Goal: Task Accomplishment & Management: Complete application form

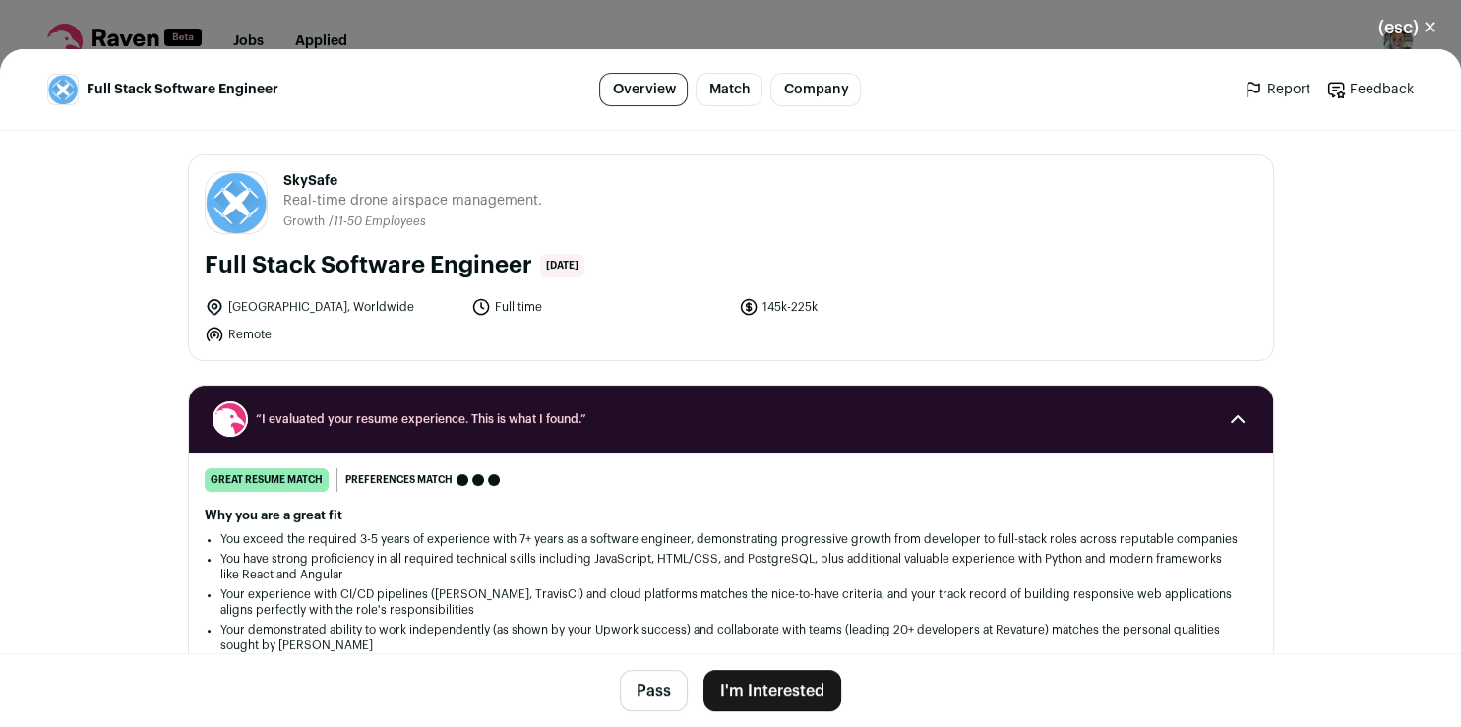
click at [811, 694] on button "I'm Interested" at bounding box center [773, 690] width 138 height 41
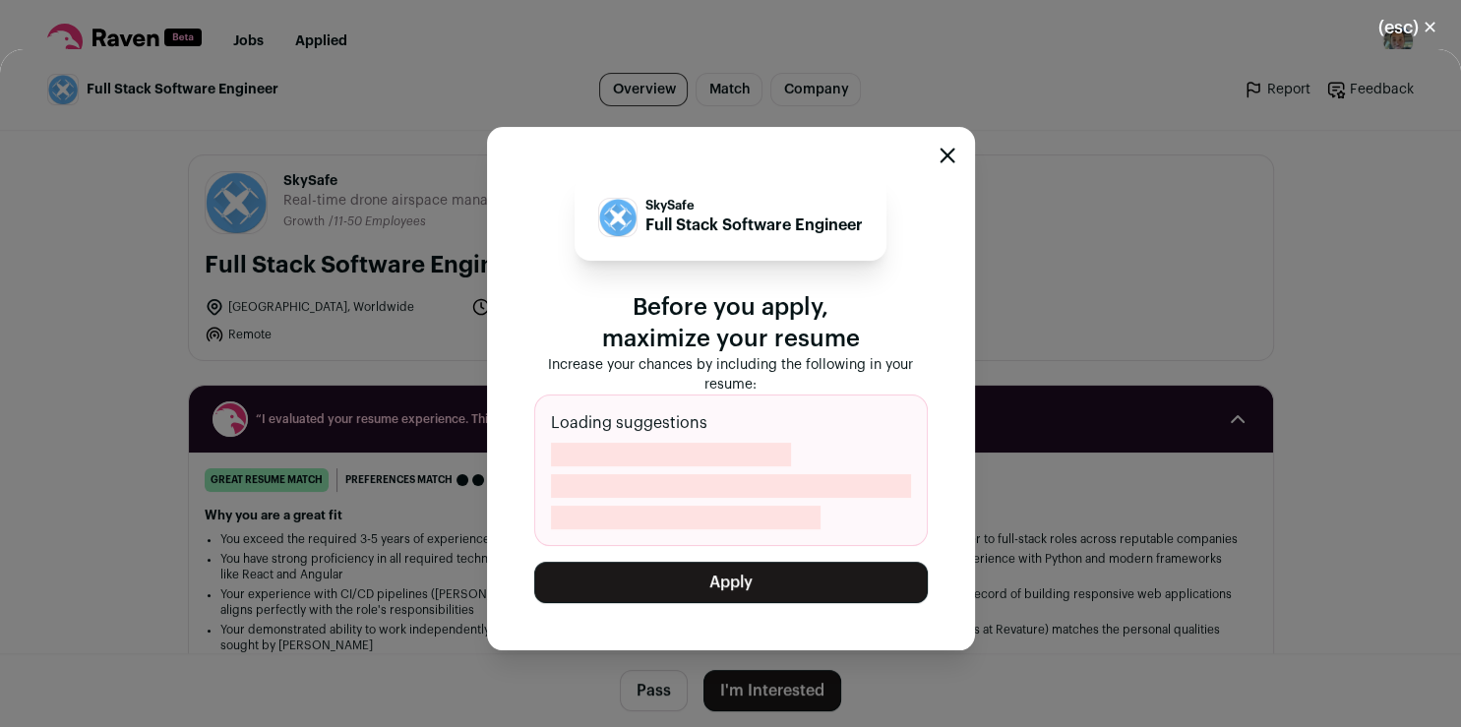
click at [751, 587] on button "Apply" at bounding box center [731, 582] width 394 height 41
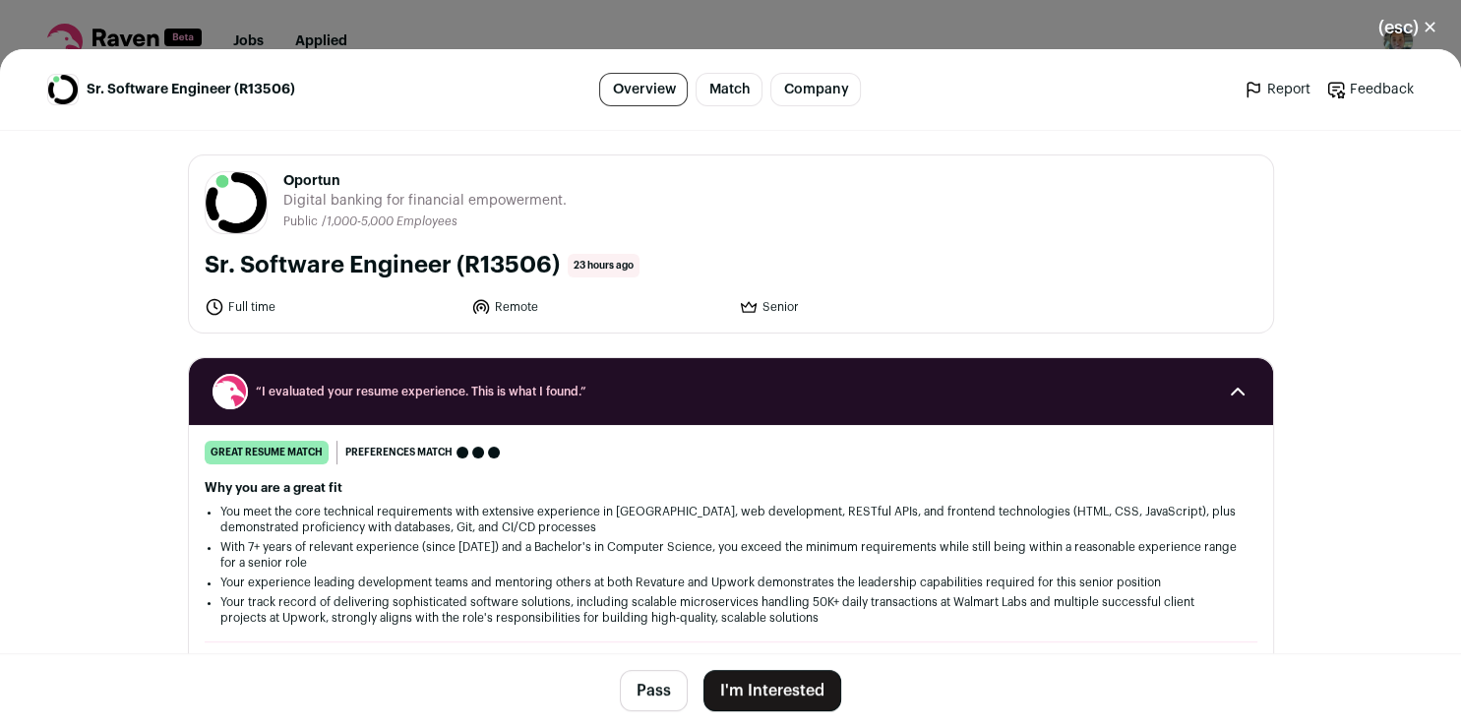
click at [732, 691] on button "I'm Interested" at bounding box center [773, 690] width 138 height 41
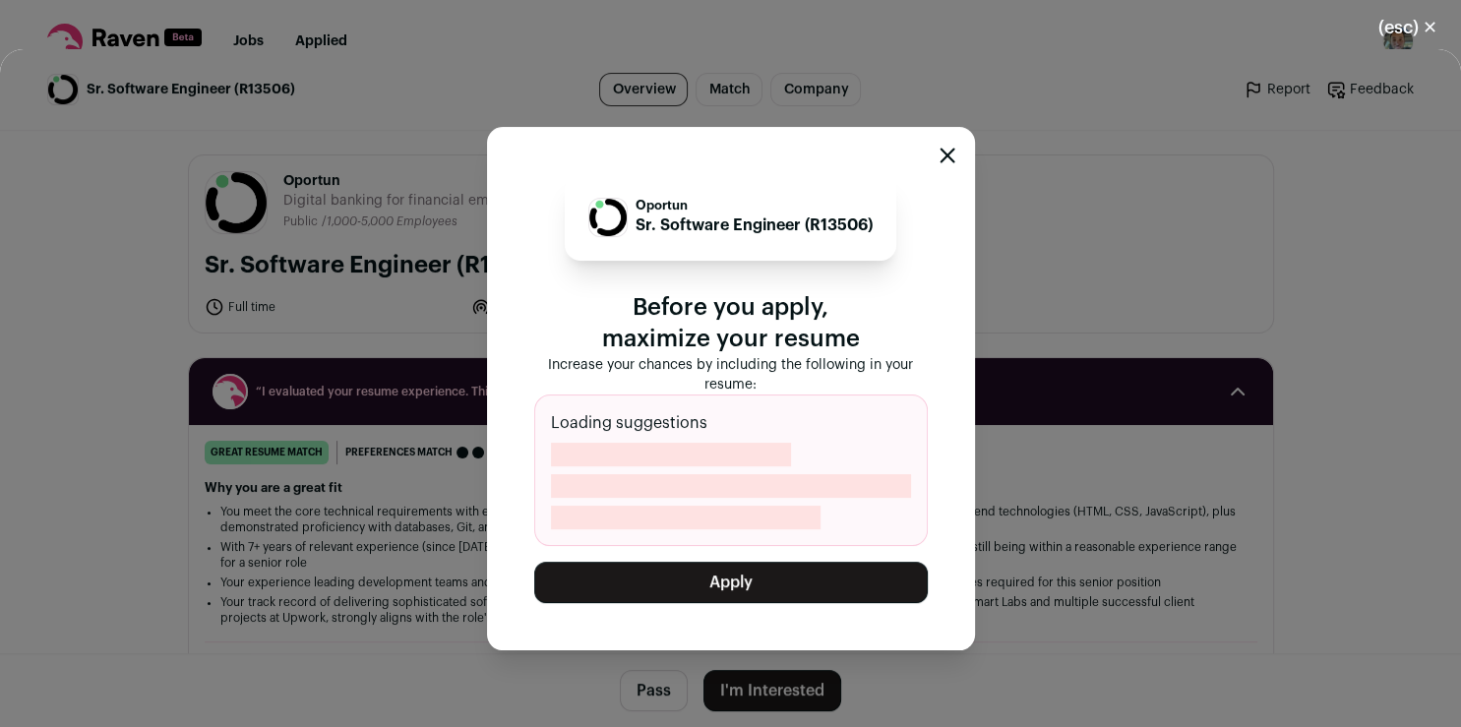
click at [716, 577] on button "Apply" at bounding box center [731, 582] width 394 height 41
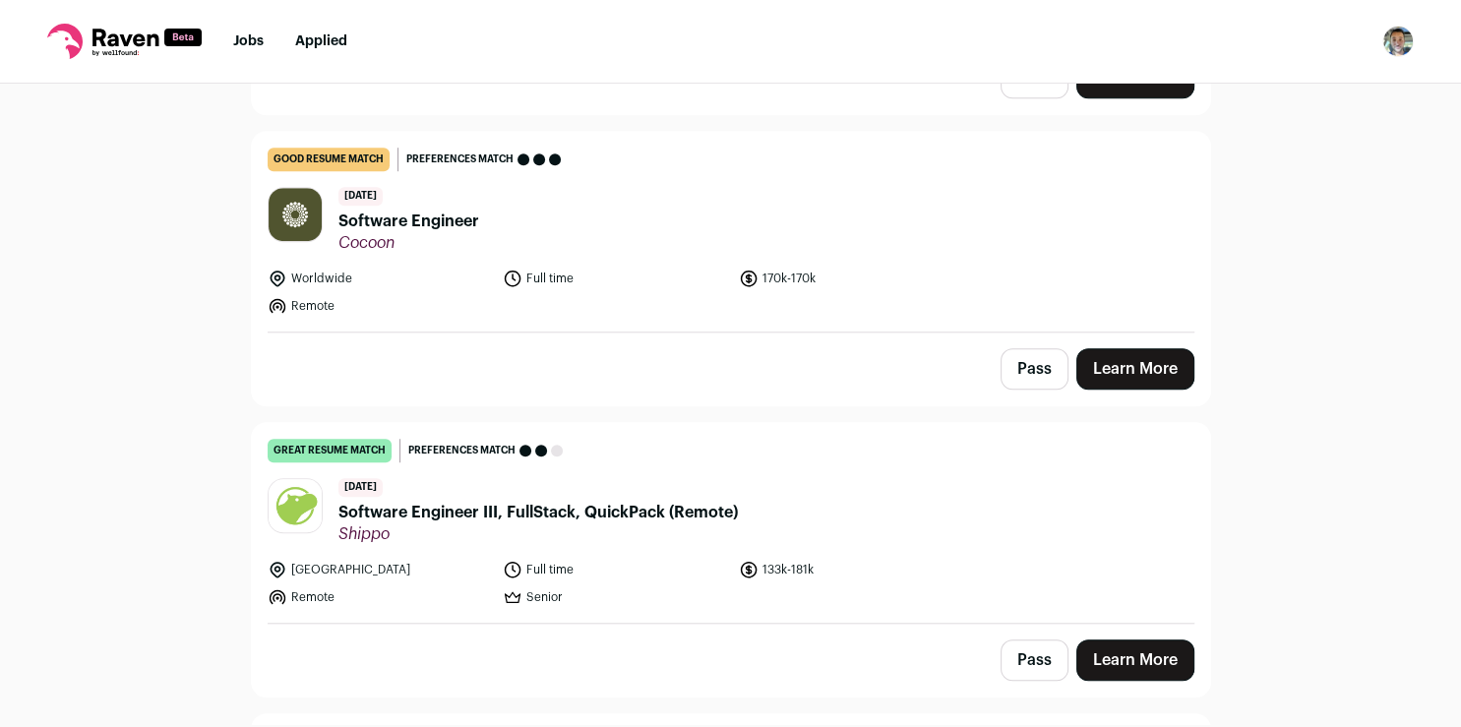
scroll to position [1350, 0]
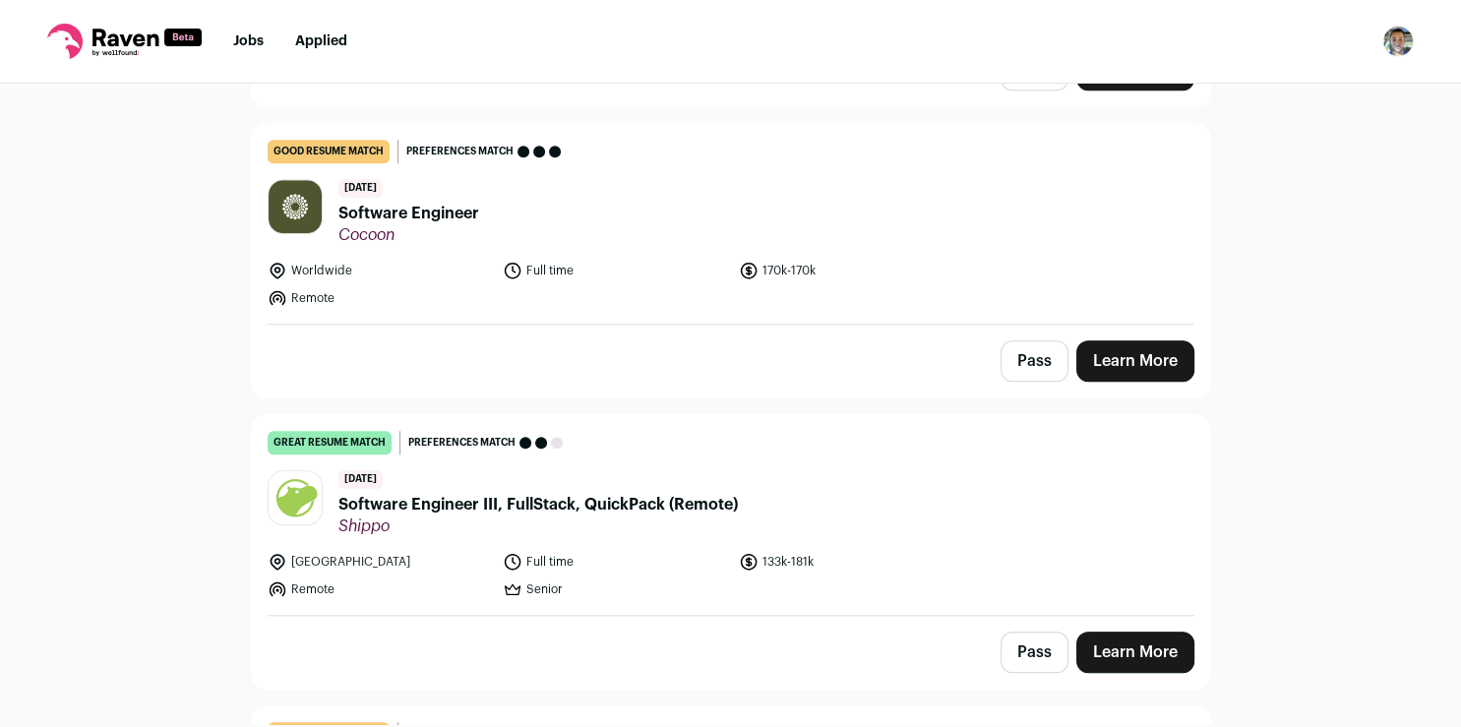
click at [1111, 632] on link "Learn More" at bounding box center [1135, 652] width 118 height 41
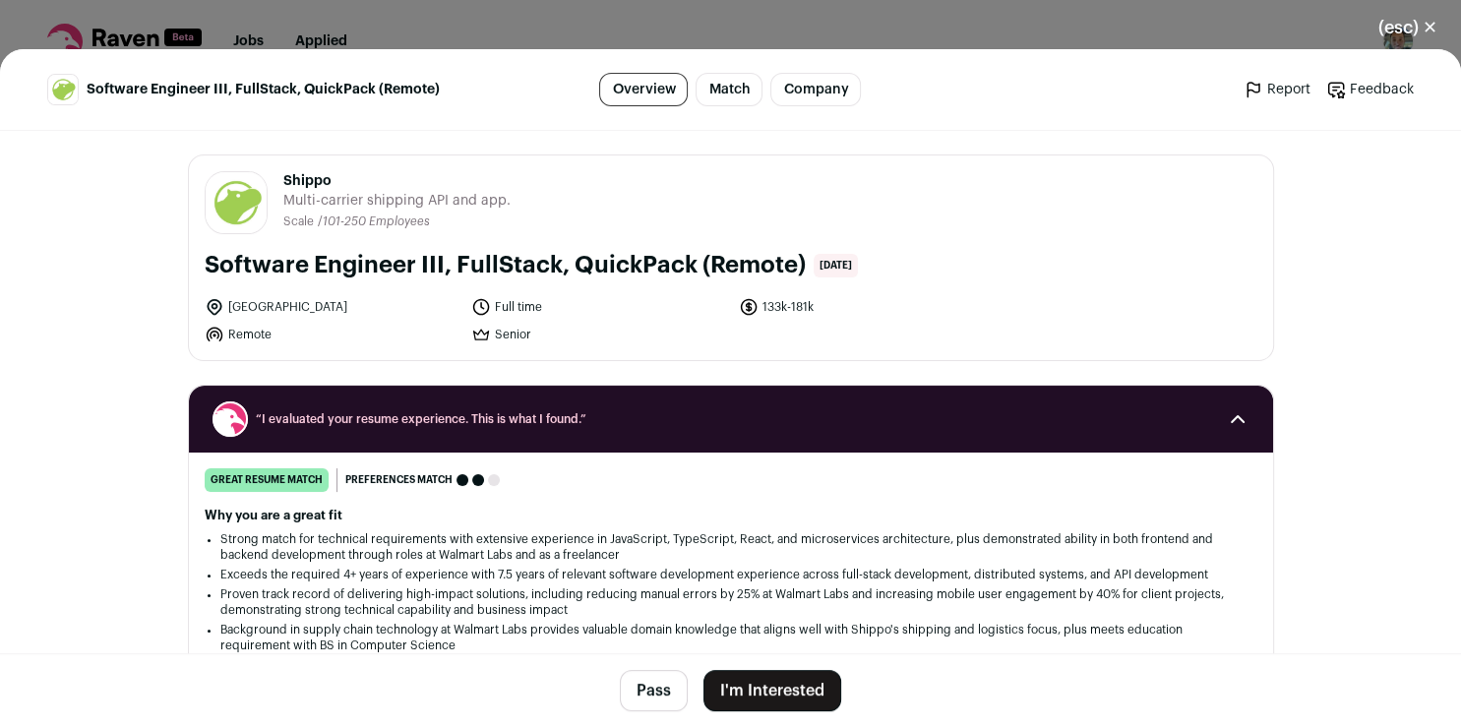
click at [782, 687] on button "I'm Interested" at bounding box center [773, 690] width 138 height 41
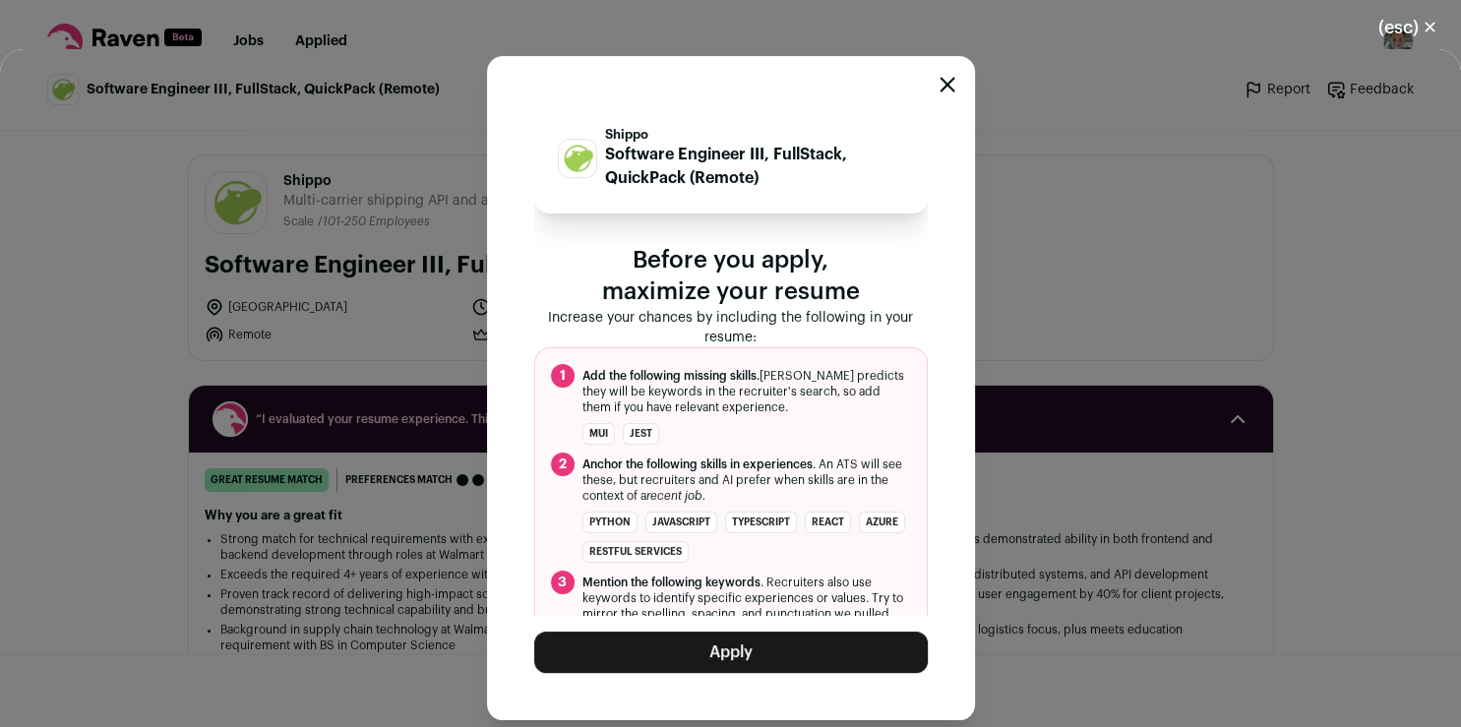
click at [799, 648] on button "Apply" at bounding box center [731, 652] width 394 height 41
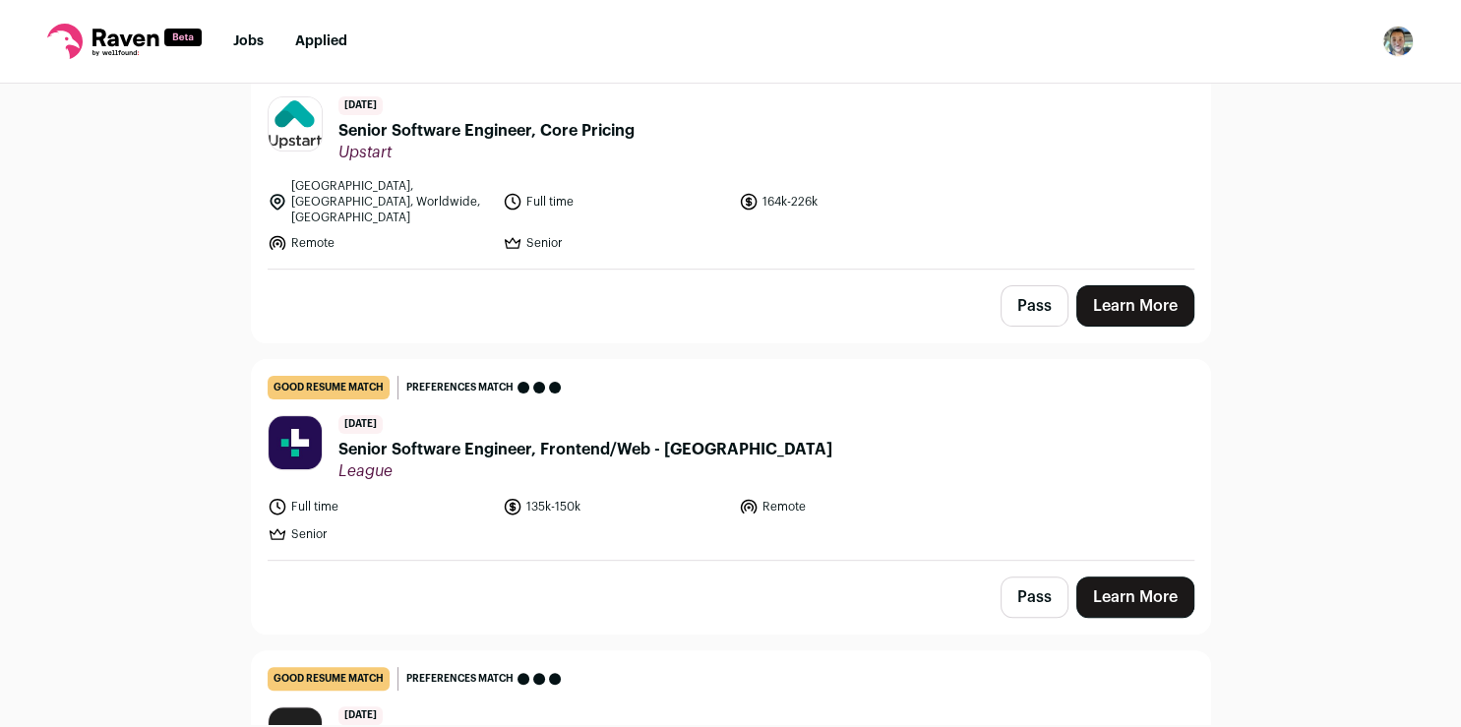
scroll to position [0, 0]
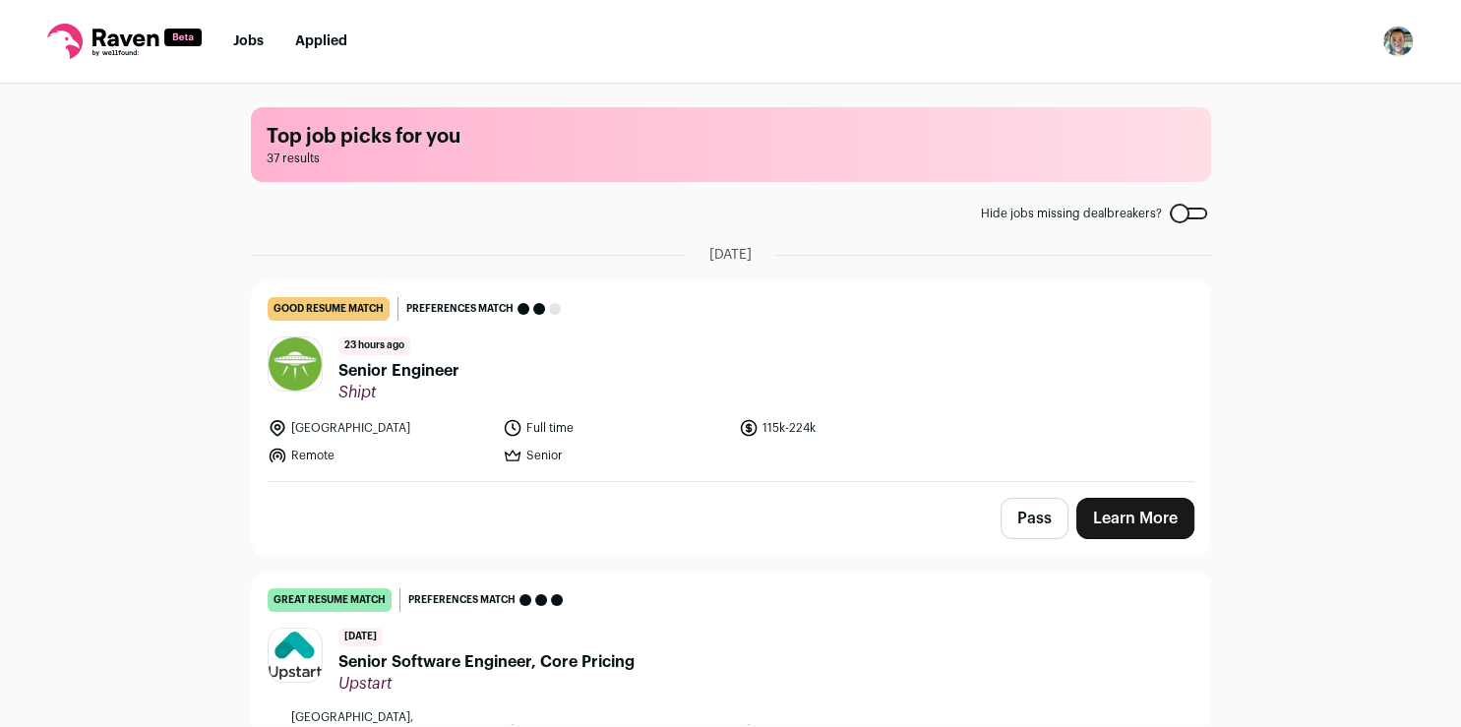
click at [1120, 506] on link "Learn More" at bounding box center [1135, 518] width 118 height 41
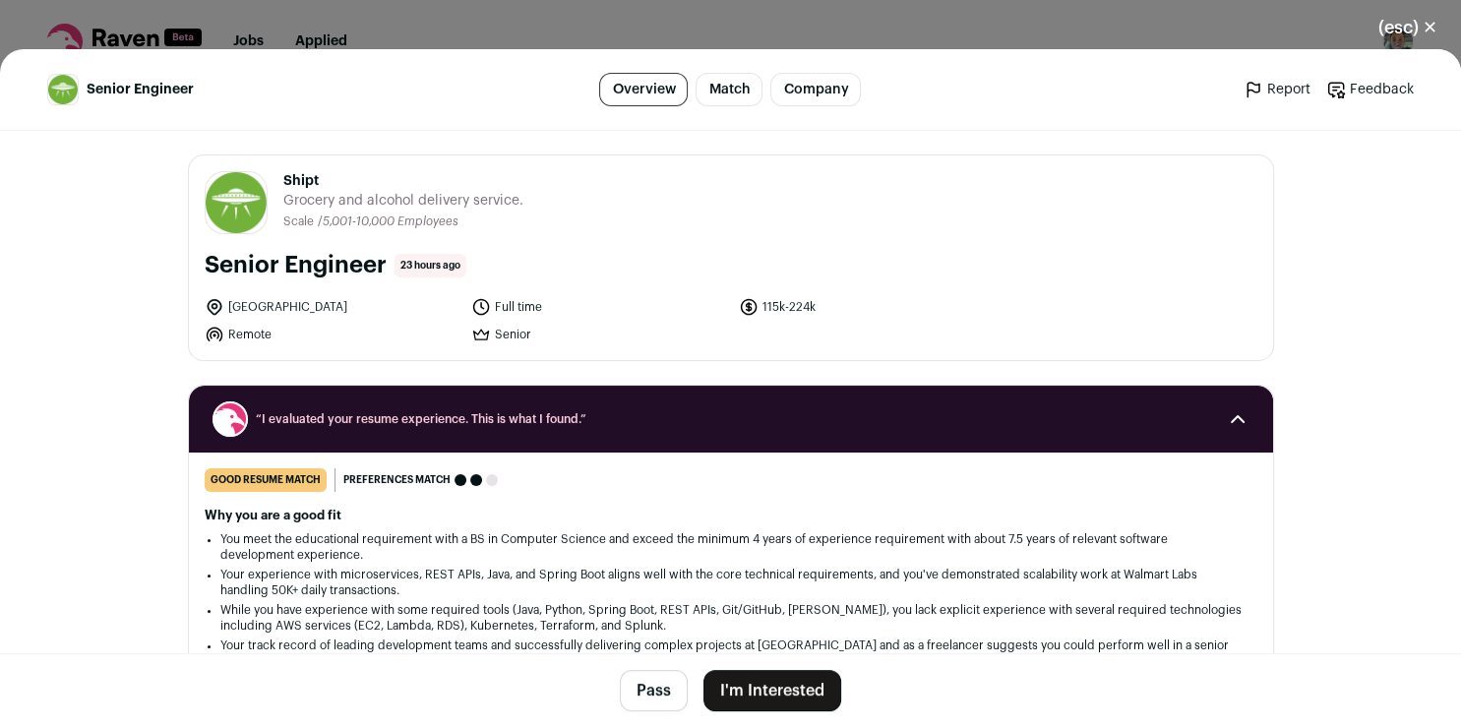
click at [782, 699] on button "I'm Interested" at bounding box center [773, 690] width 138 height 41
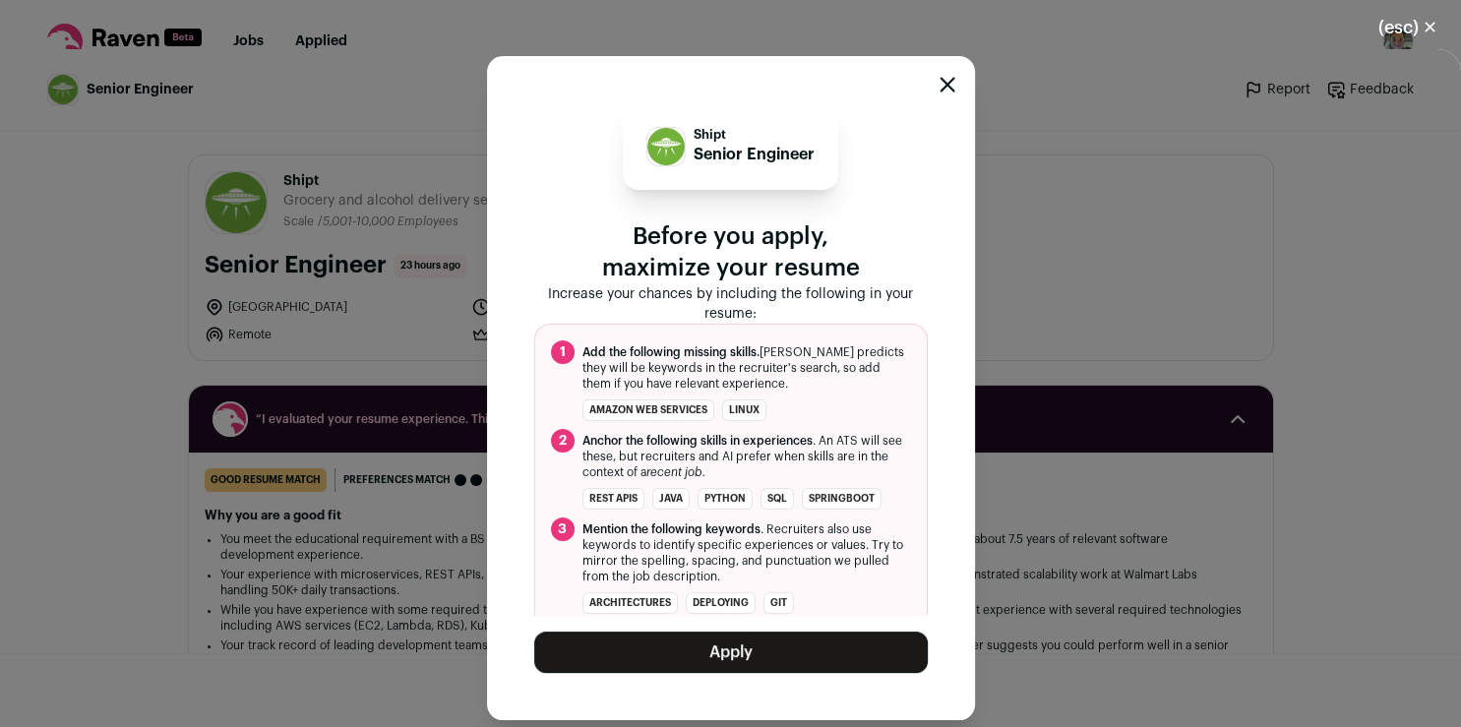
click at [796, 649] on button "Apply" at bounding box center [731, 652] width 394 height 41
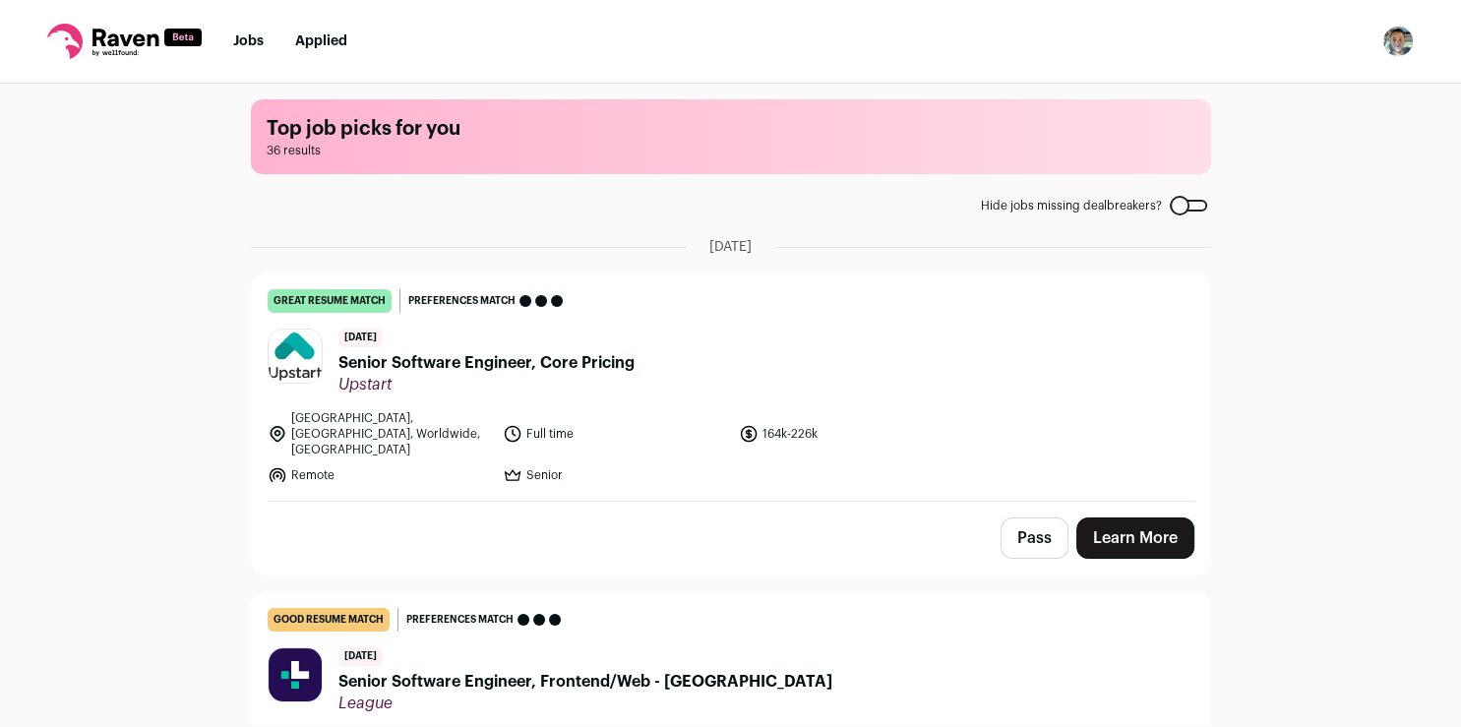
scroll to position [57, 0]
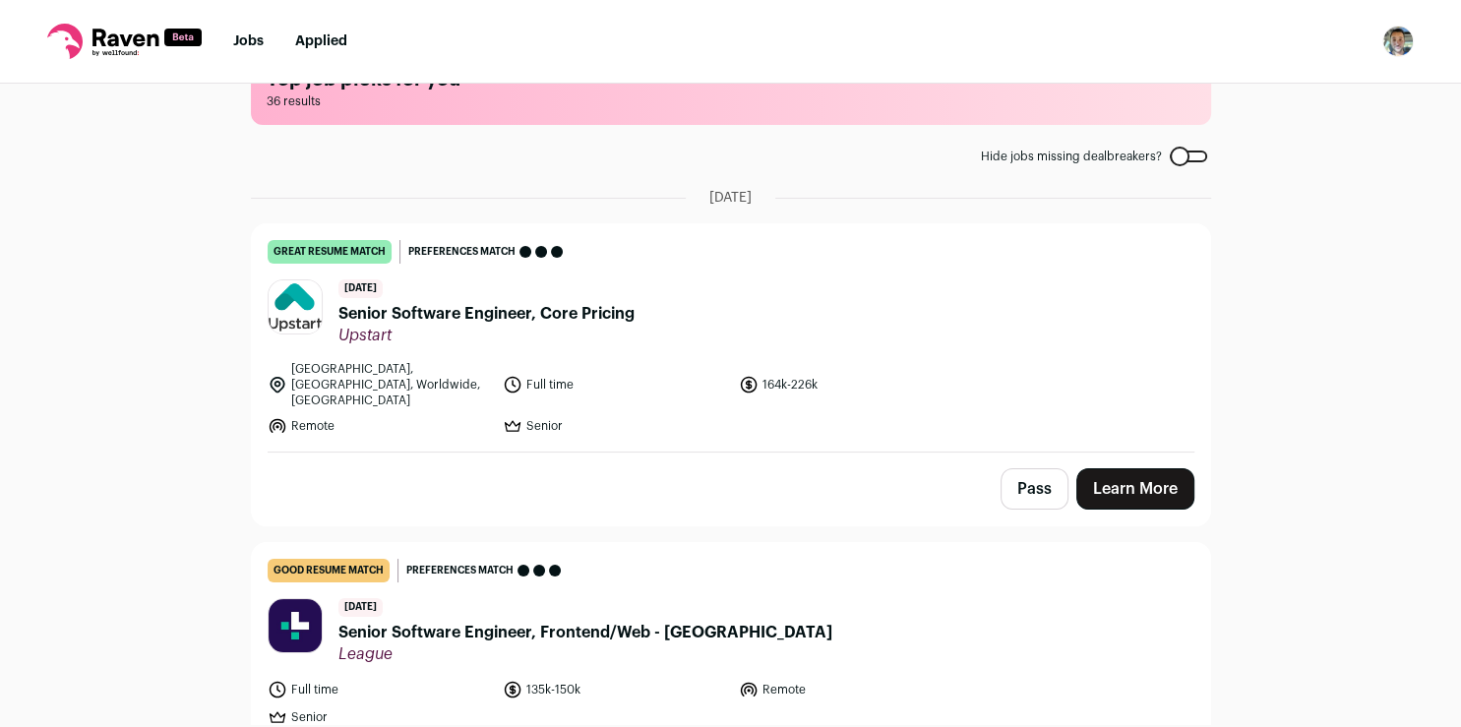
click at [1117, 475] on link "Learn More" at bounding box center [1135, 488] width 118 height 41
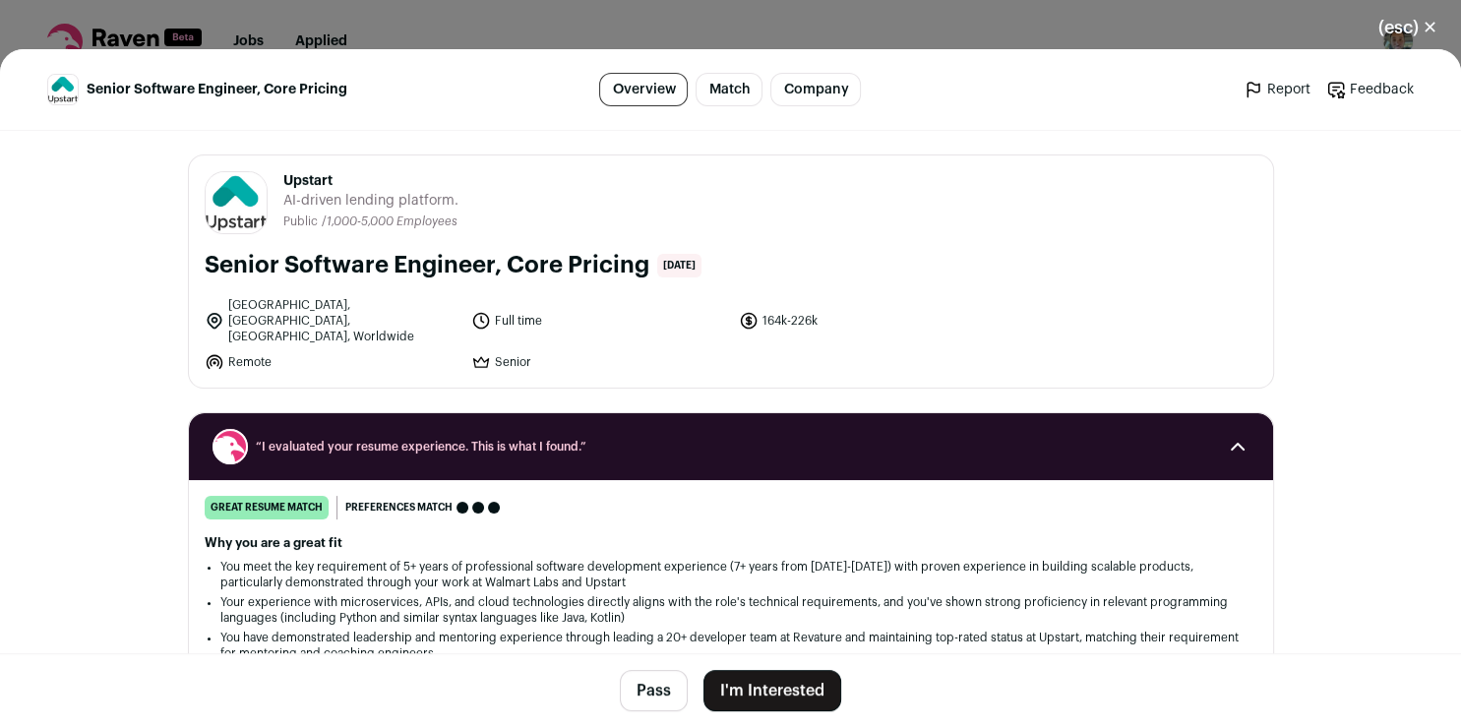
click at [740, 685] on button "I'm Interested" at bounding box center [773, 690] width 138 height 41
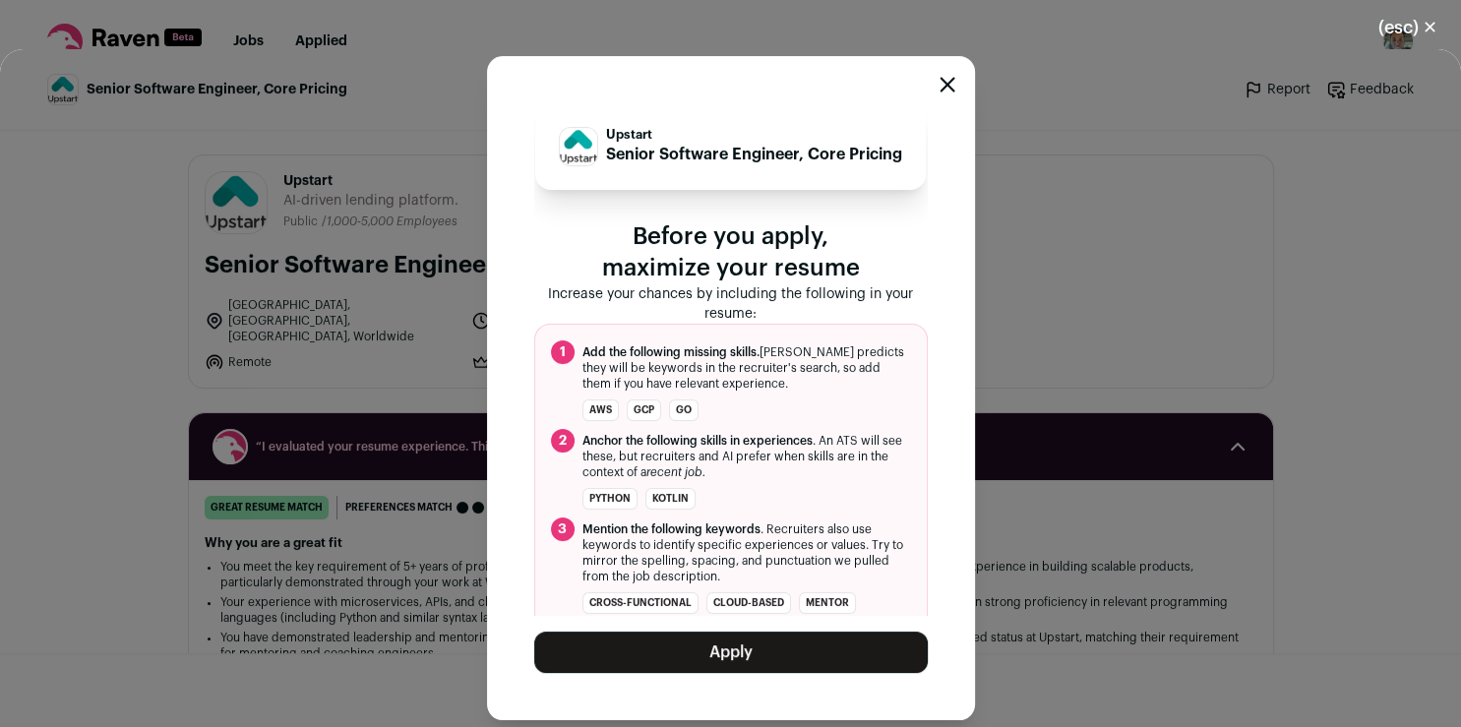
click at [741, 646] on button "Apply" at bounding box center [731, 652] width 394 height 41
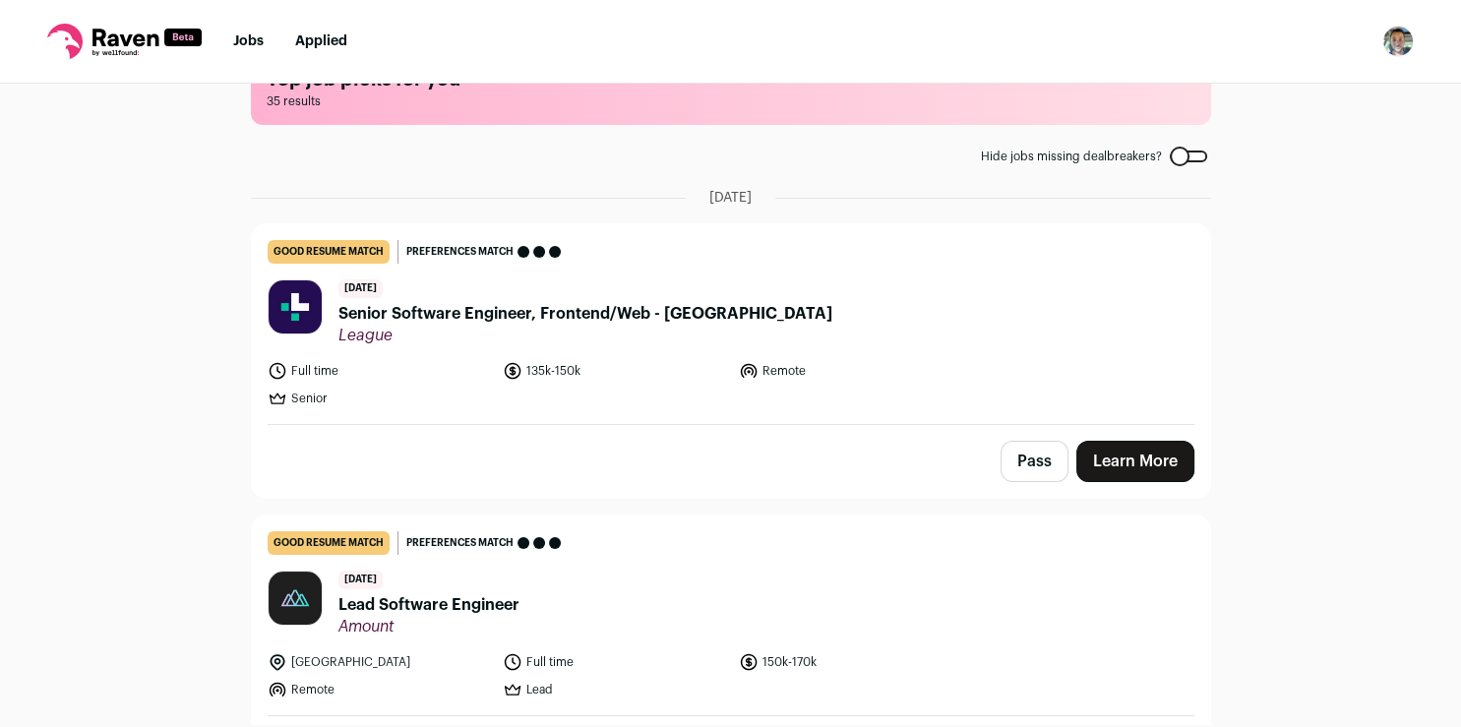
scroll to position [0, 0]
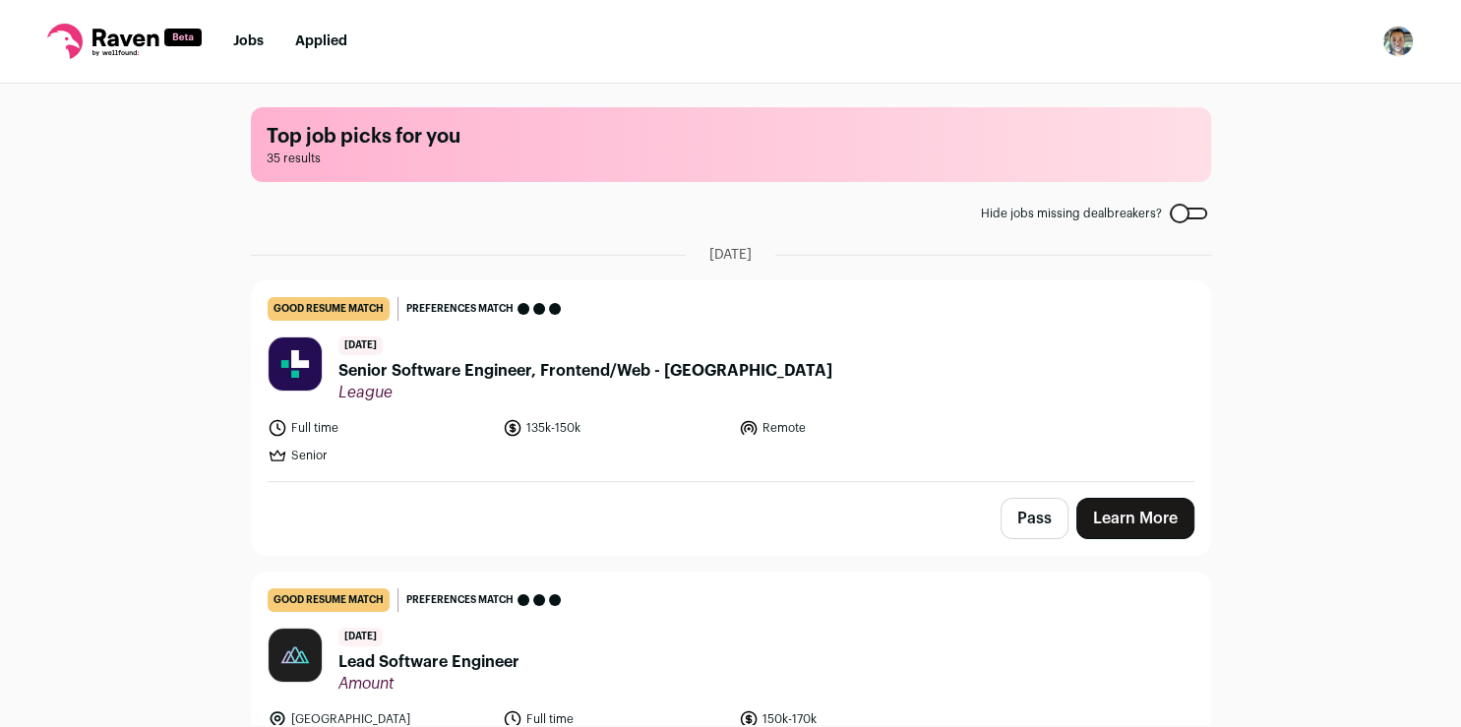
click at [1033, 530] on button "Pass" at bounding box center [1035, 518] width 68 height 41
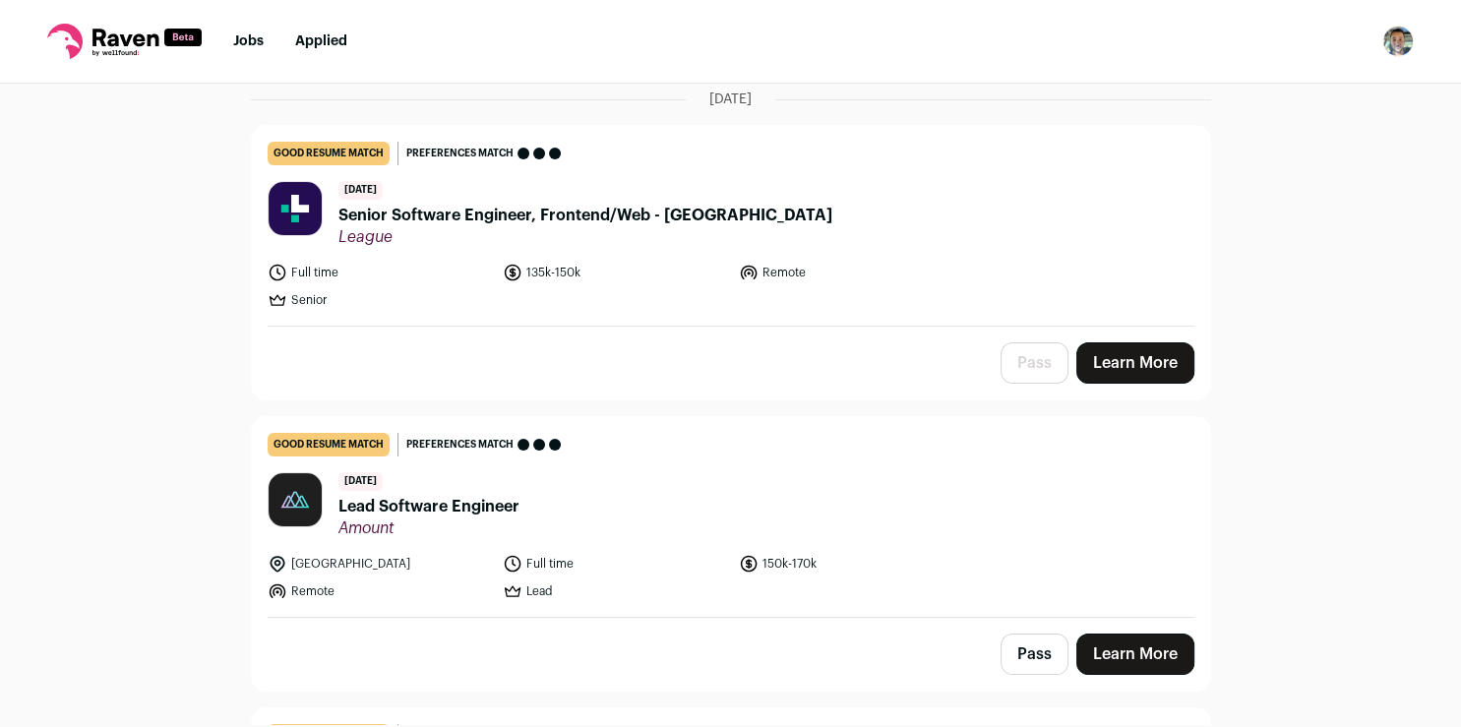
scroll to position [197, 0]
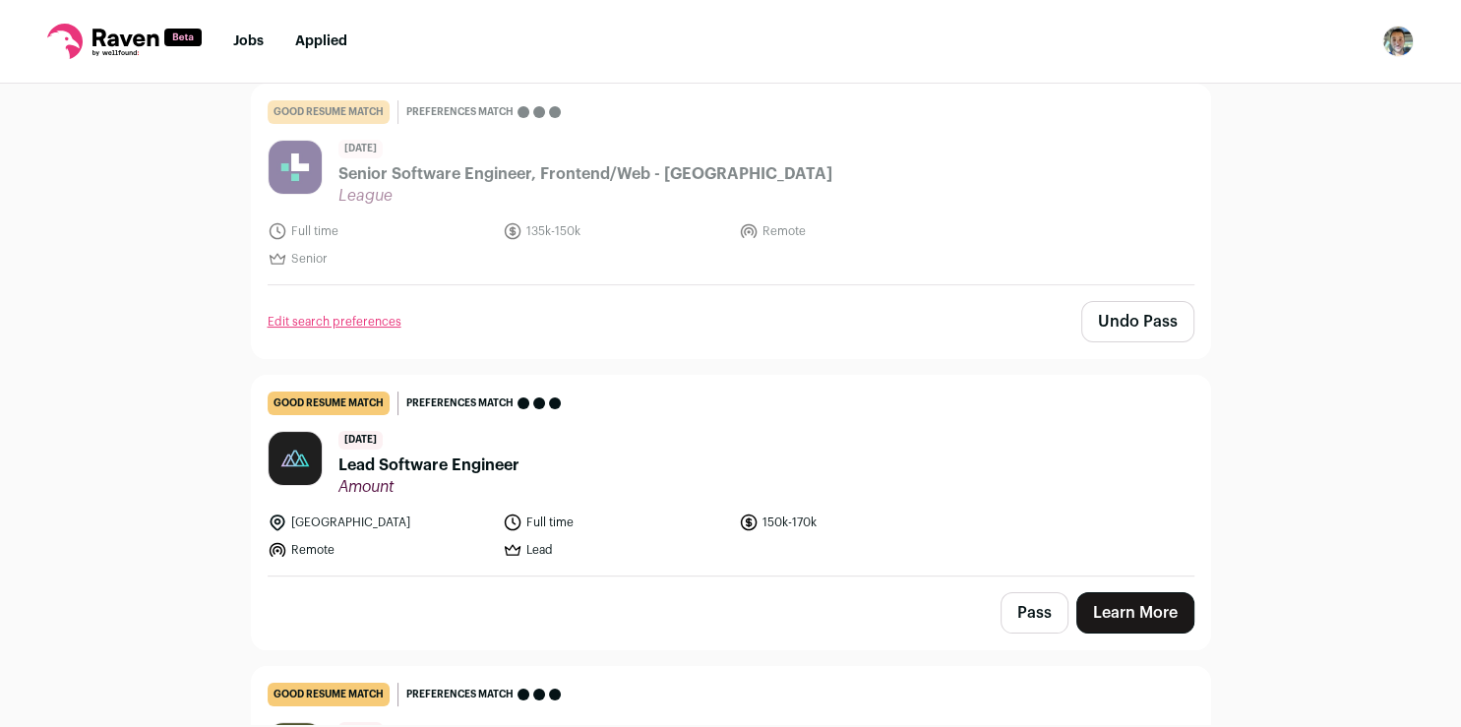
click at [1109, 614] on link "Learn More" at bounding box center [1135, 612] width 118 height 41
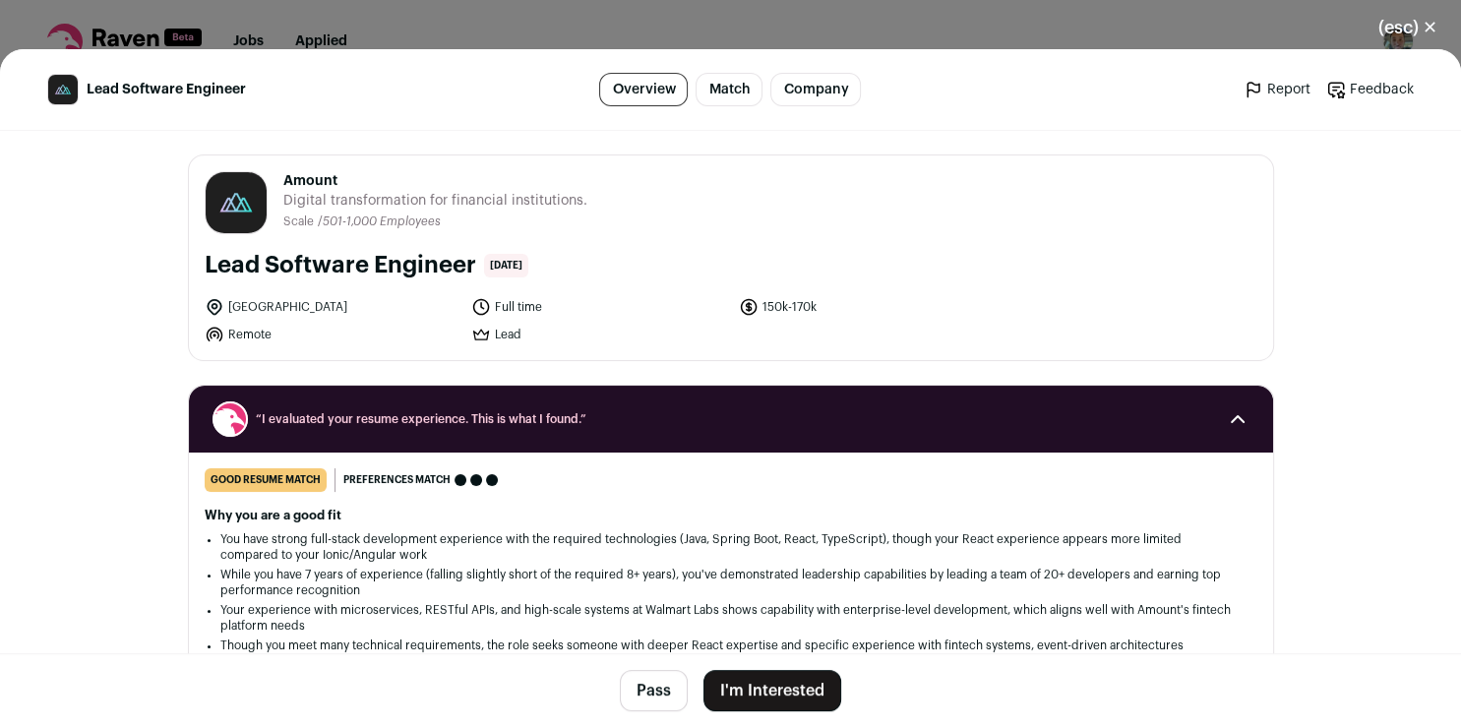
click at [753, 692] on button "I'm Interested" at bounding box center [773, 690] width 138 height 41
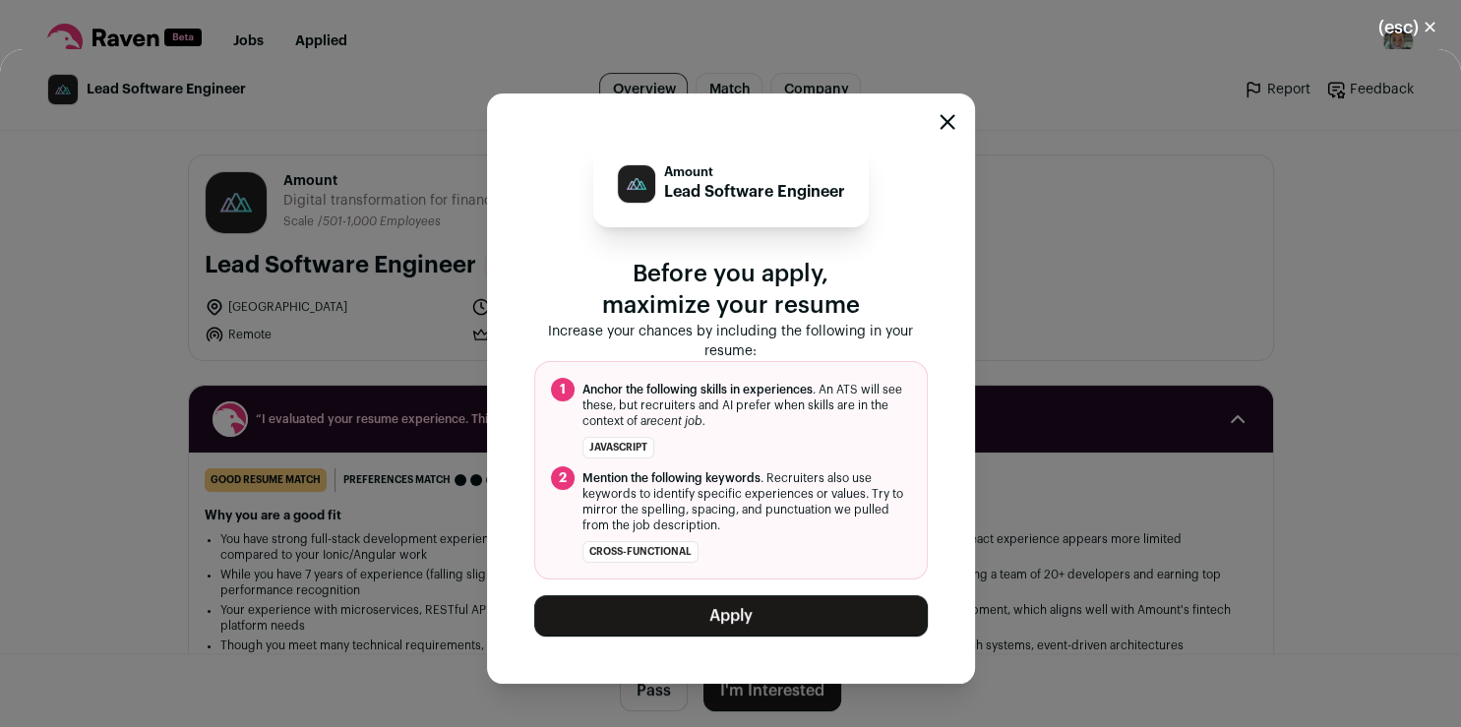
click at [704, 629] on button "Apply" at bounding box center [731, 615] width 394 height 41
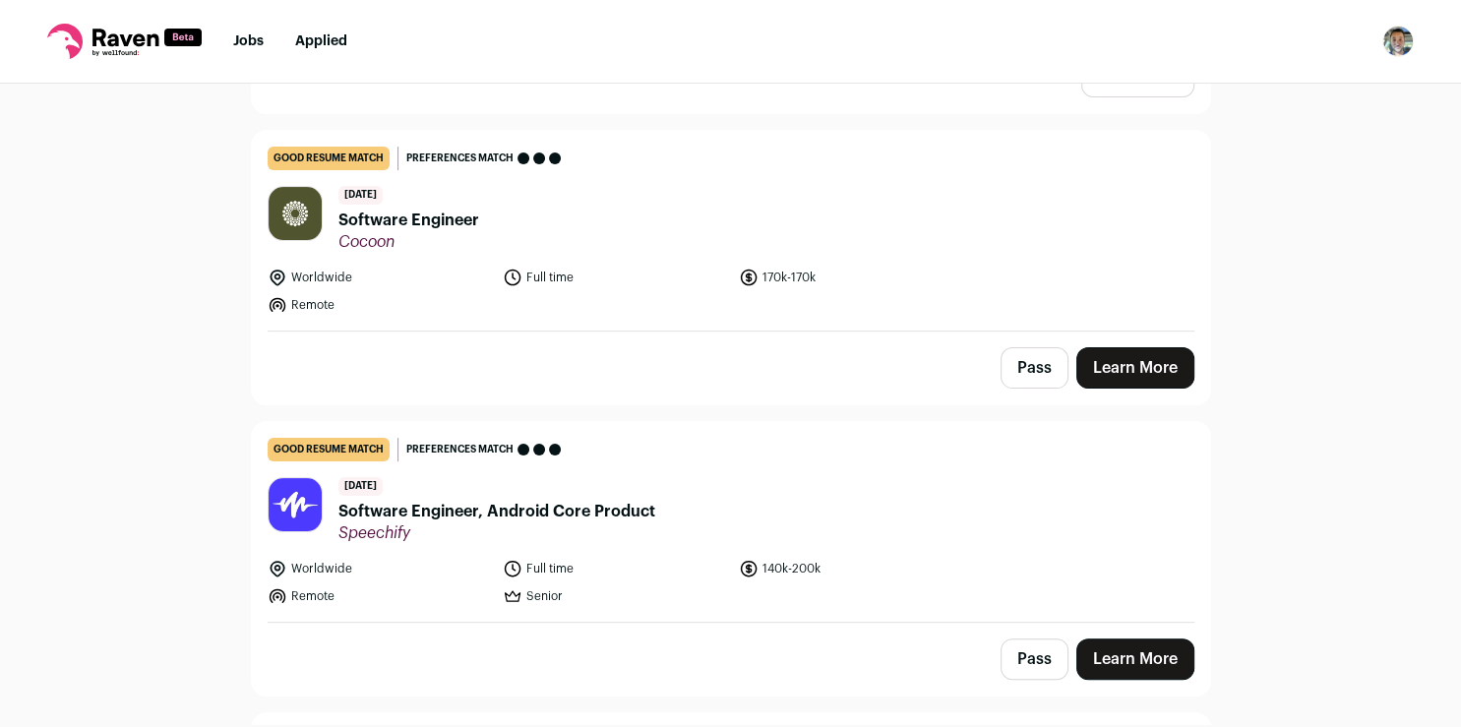
scroll to position [475, 0]
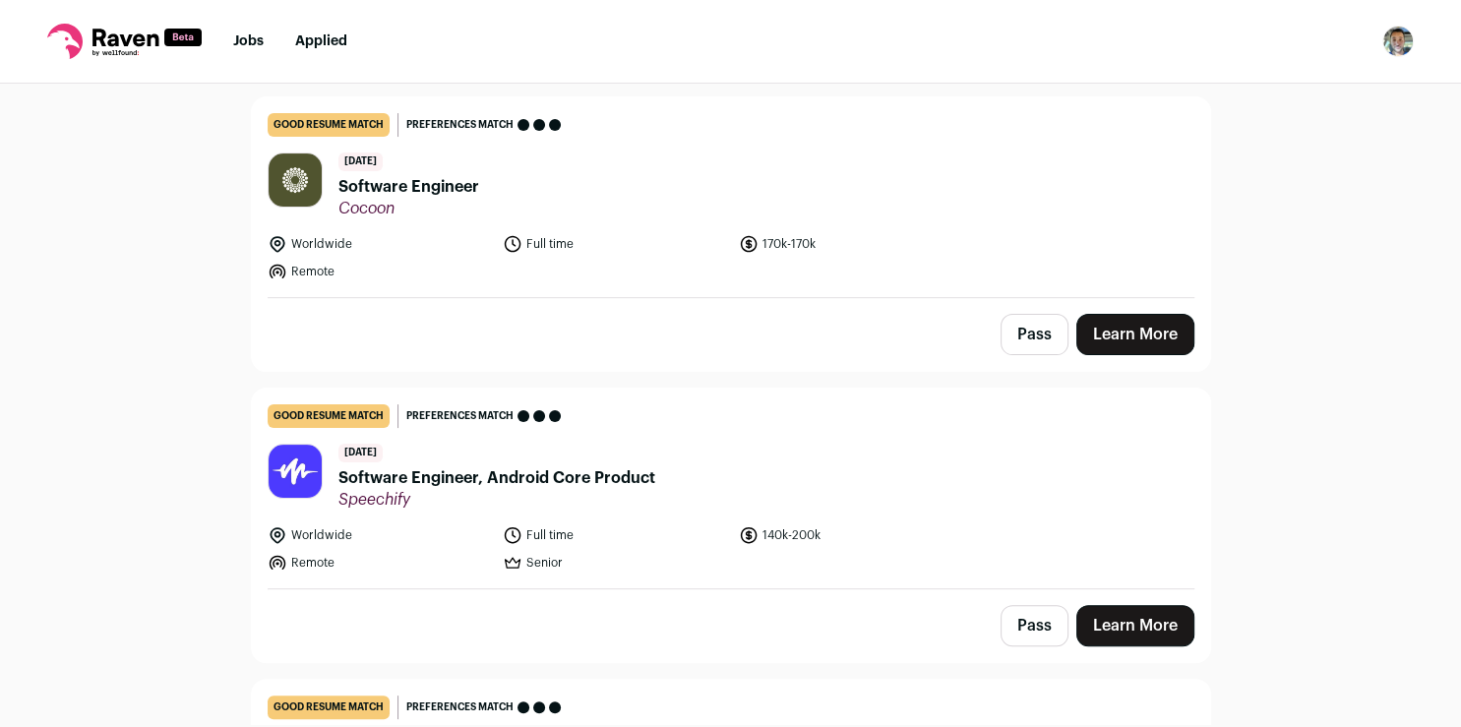
click at [1108, 333] on link "Learn More" at bounding box center [1135, 334] width 118 height 41
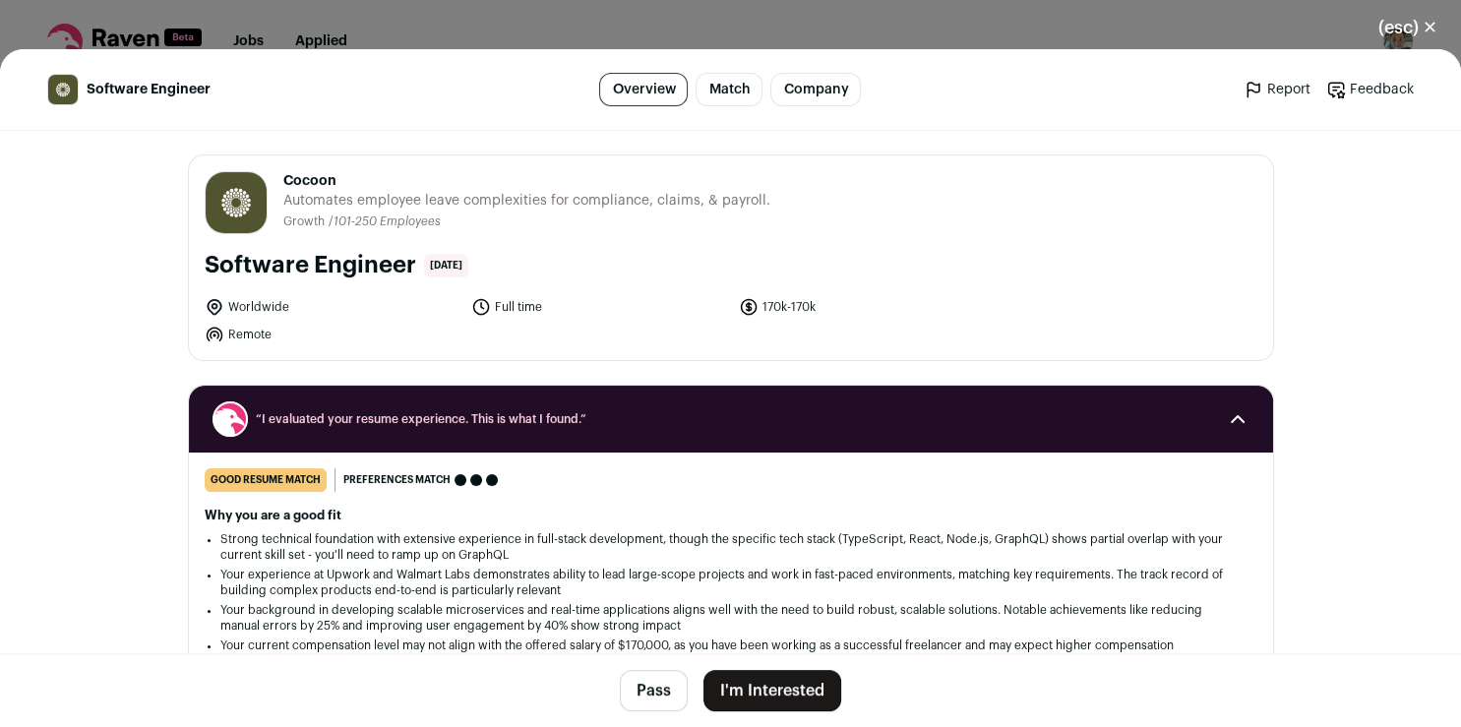
click at [768, 683] on button "I'm Interested" at bounding box center [773, 690] width 138 height 41
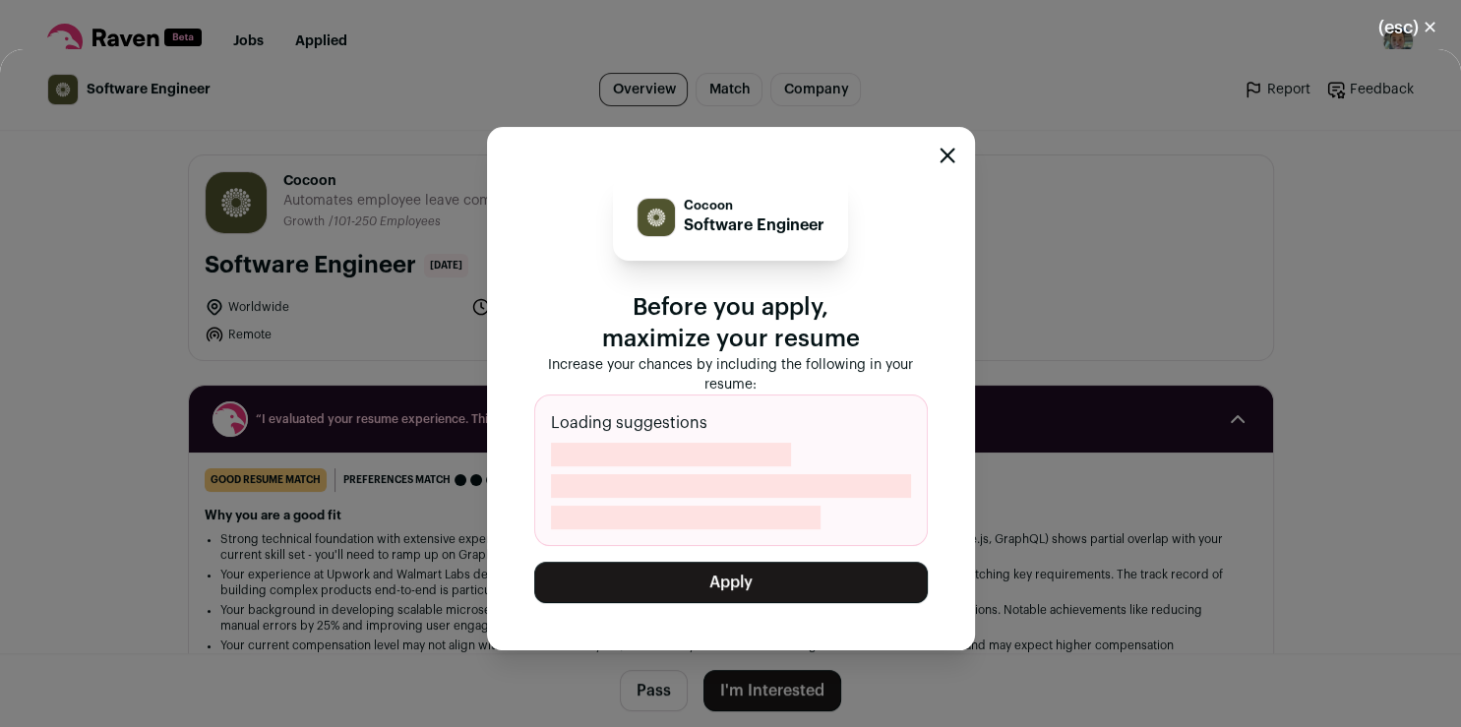
click at [758, 581] on button "Apply" at bounding box center [731, 582] width 394 height 41
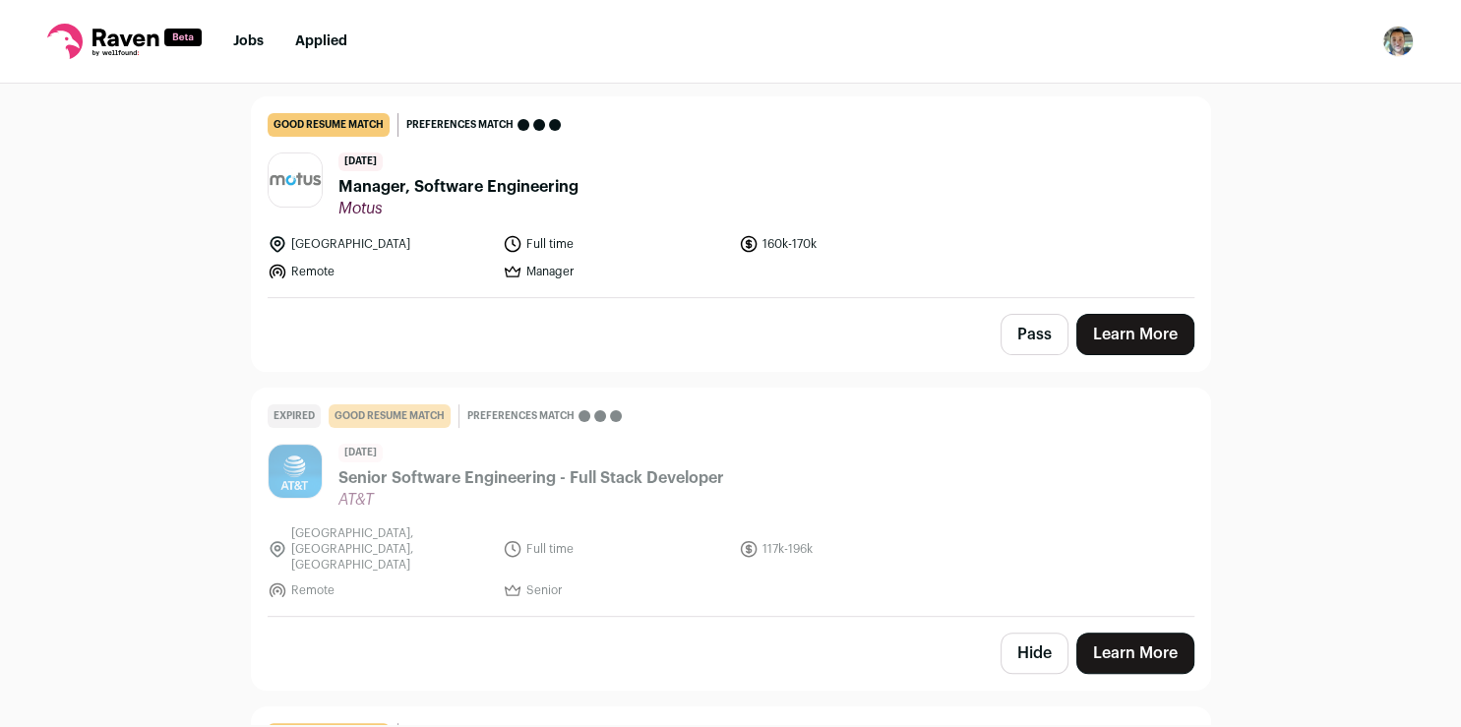
click at [1023, 327] on button "Pass" at bounding box center [1035, 334] width 68 height 41
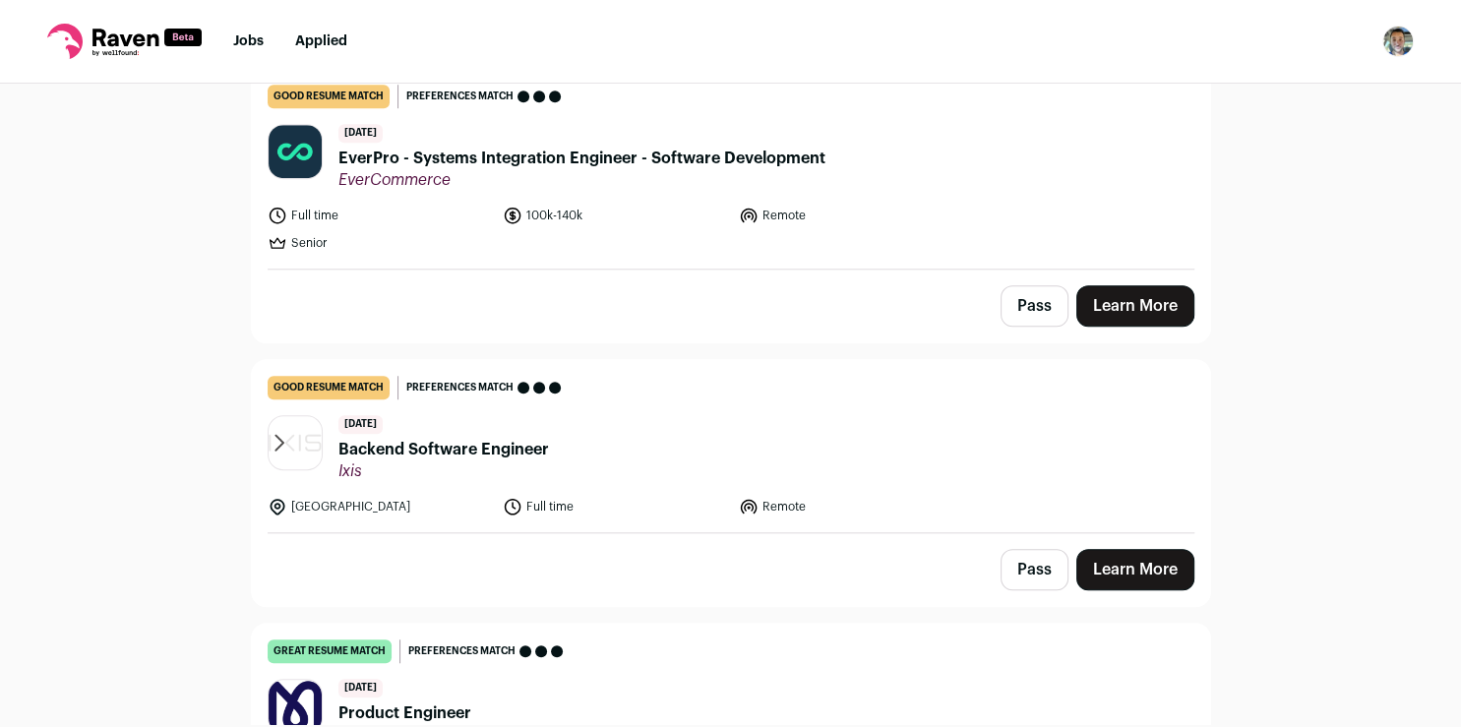
scroll to position [1448, 0]
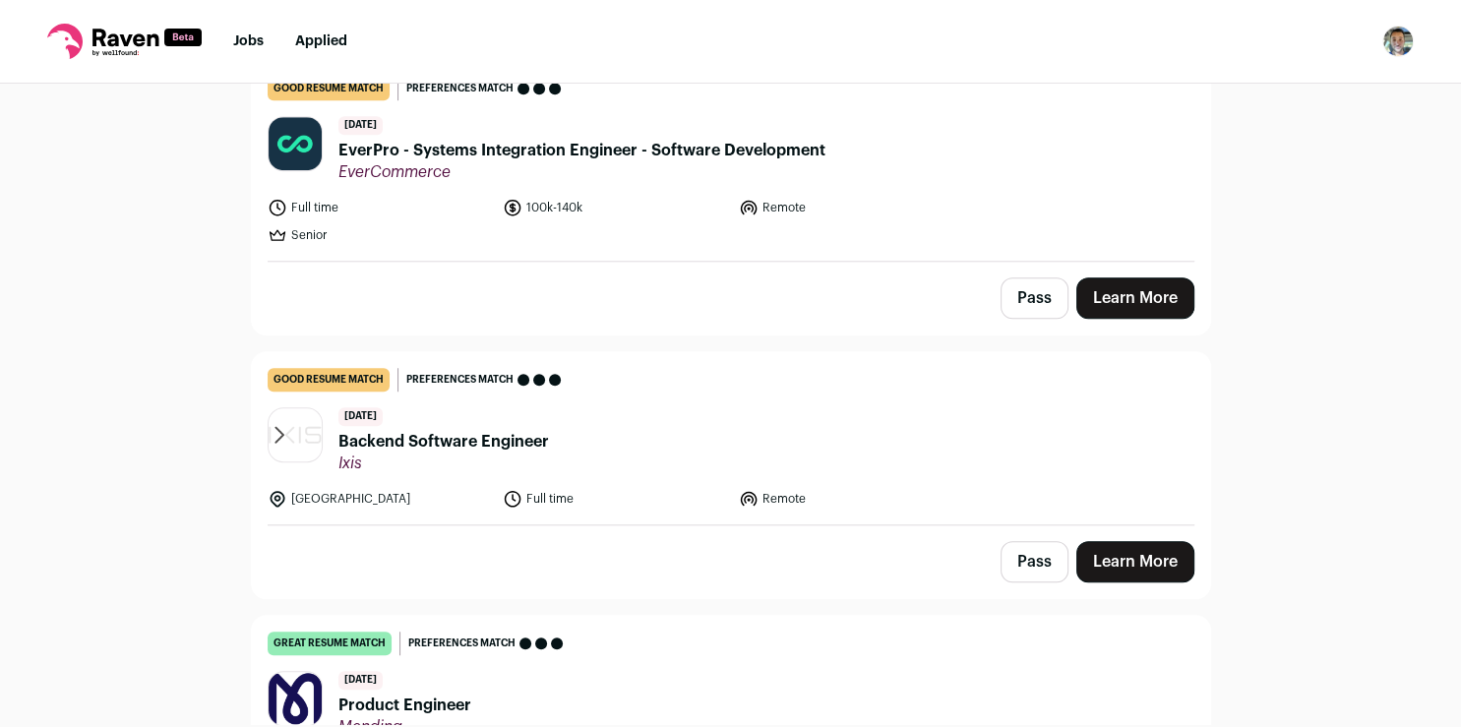
click at [482, 430] on span "Backend Software Engineer" at bounding box center [443, 442] width 211 height 24
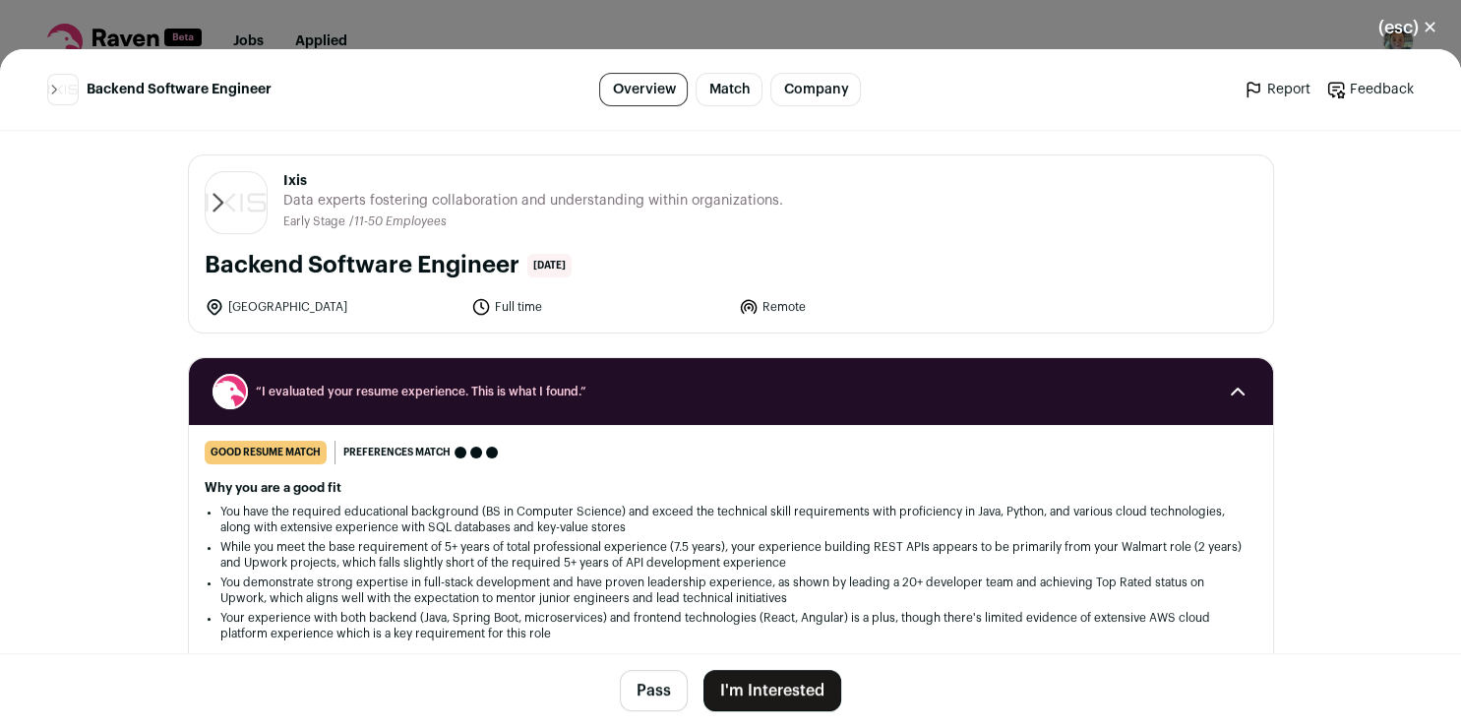
click at [740, 702] on button "I'm Interested" at bounding box center [773, 690] width 138 height 41
